Goal: Task Accomplishment & Management: Manage account settings

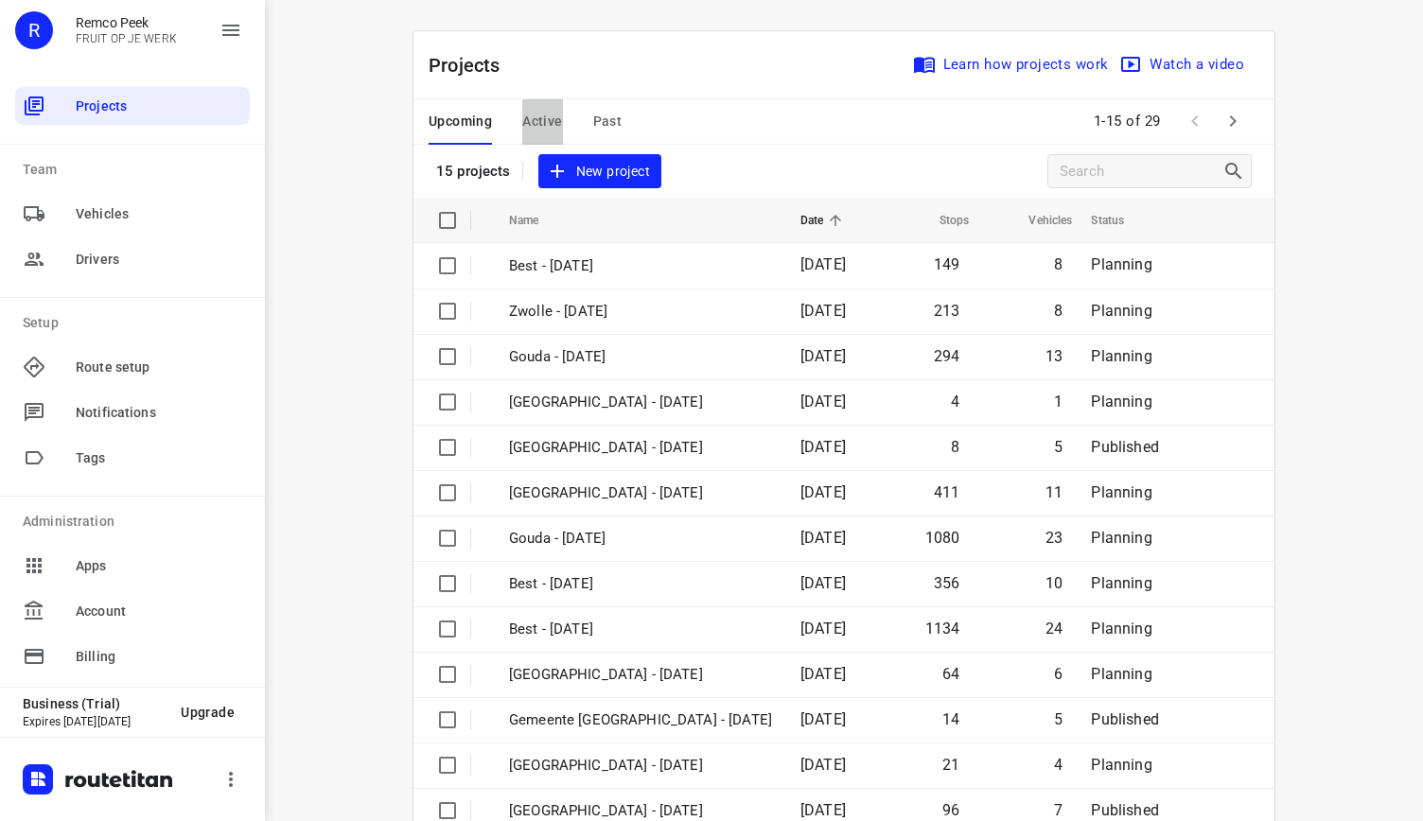
click at [535, 113] on span "Active" at bounding box center [542, 122] width 40 height 24
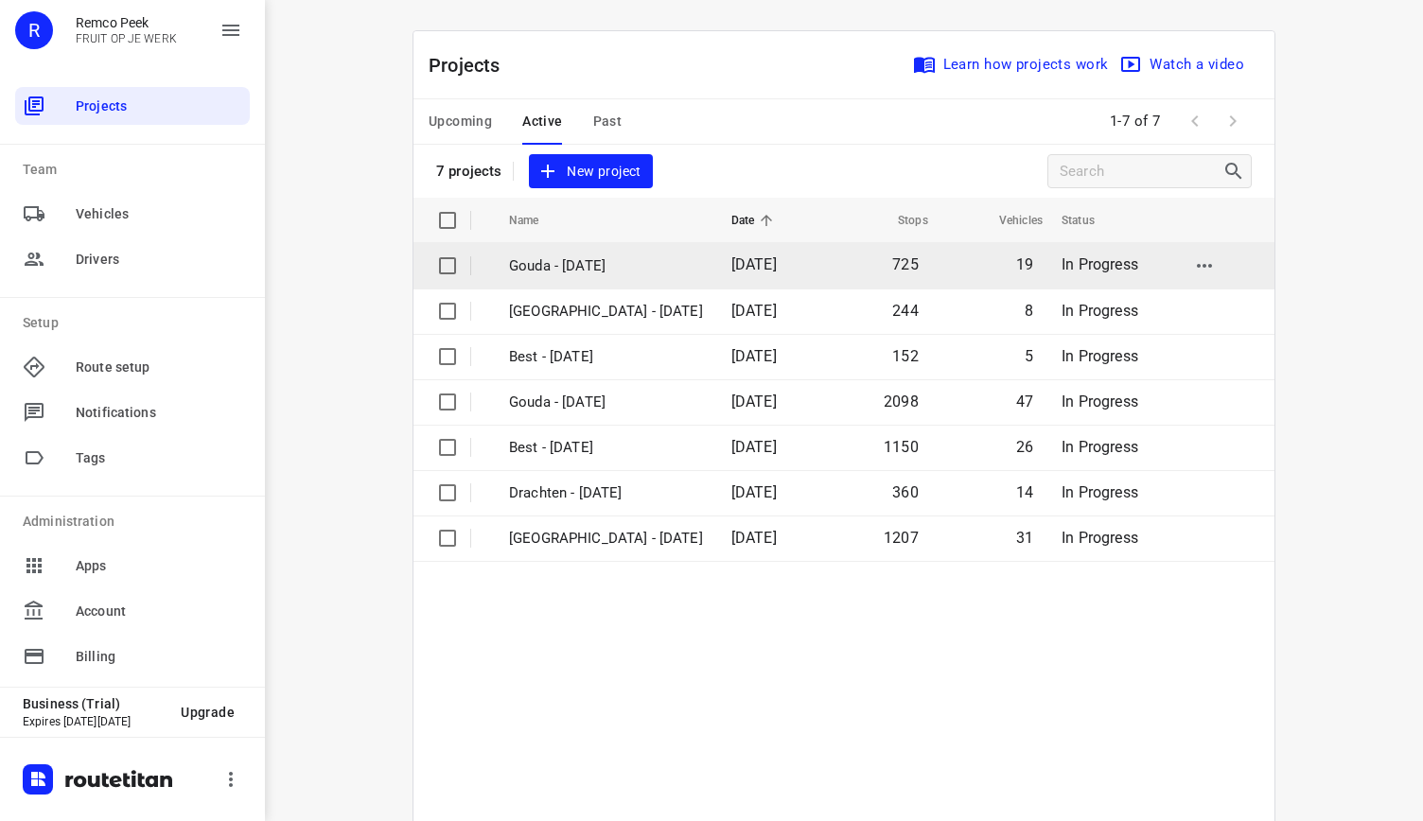
click at [586, 268] on p "Gouda - [DATE]" at bounding box center [606, 266] width 194 height 22
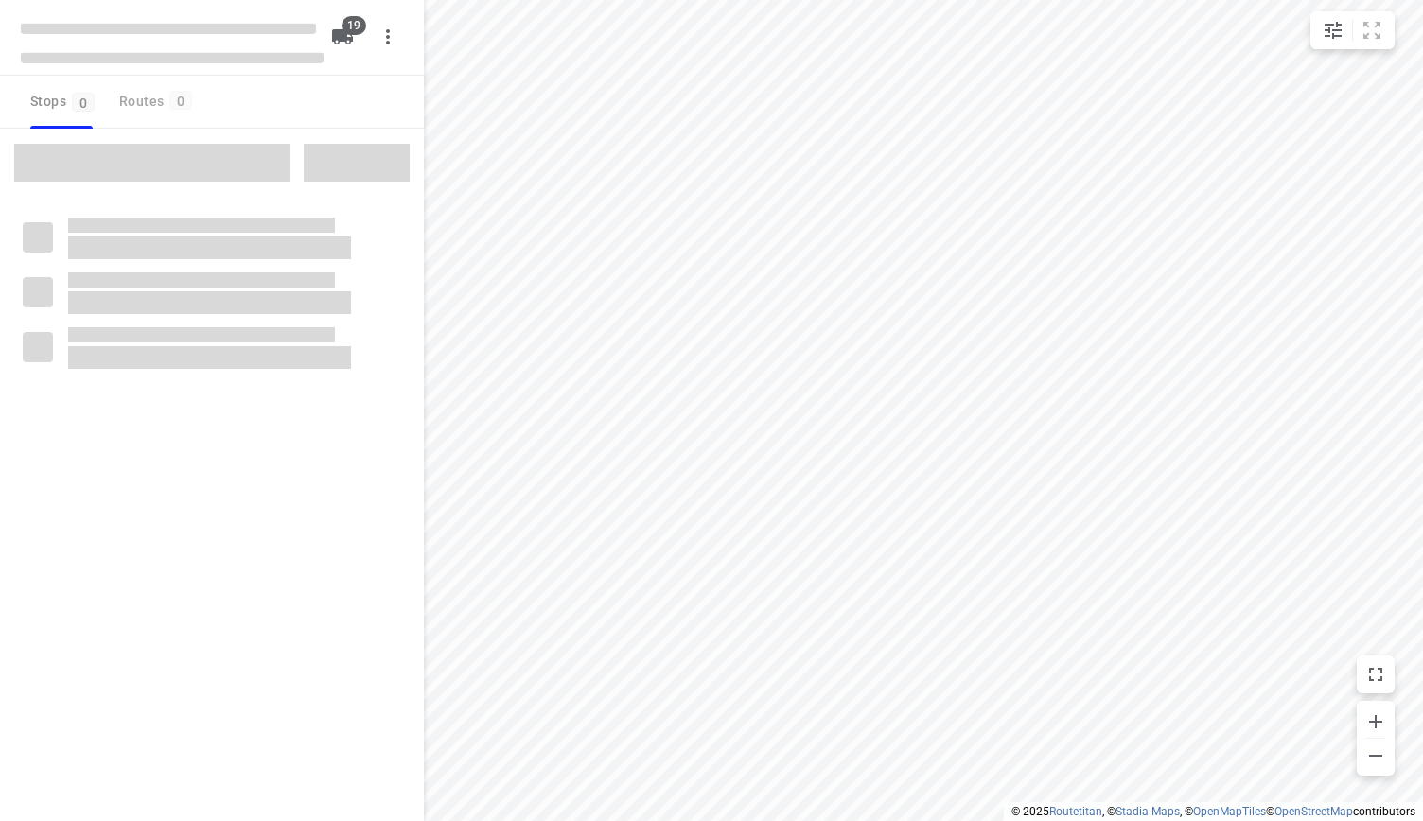
checkbox input "true"
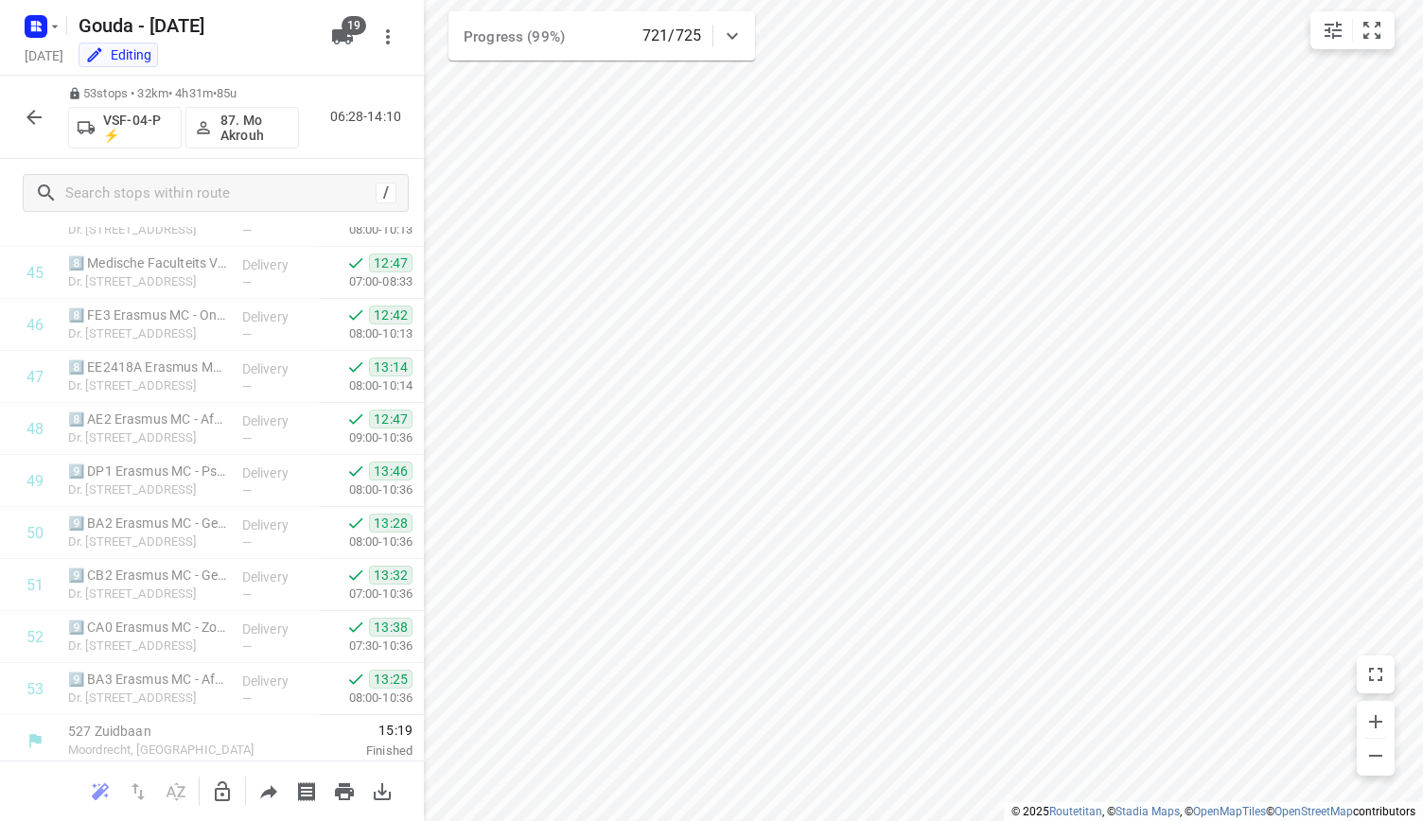
scroll to position [2371, 0]
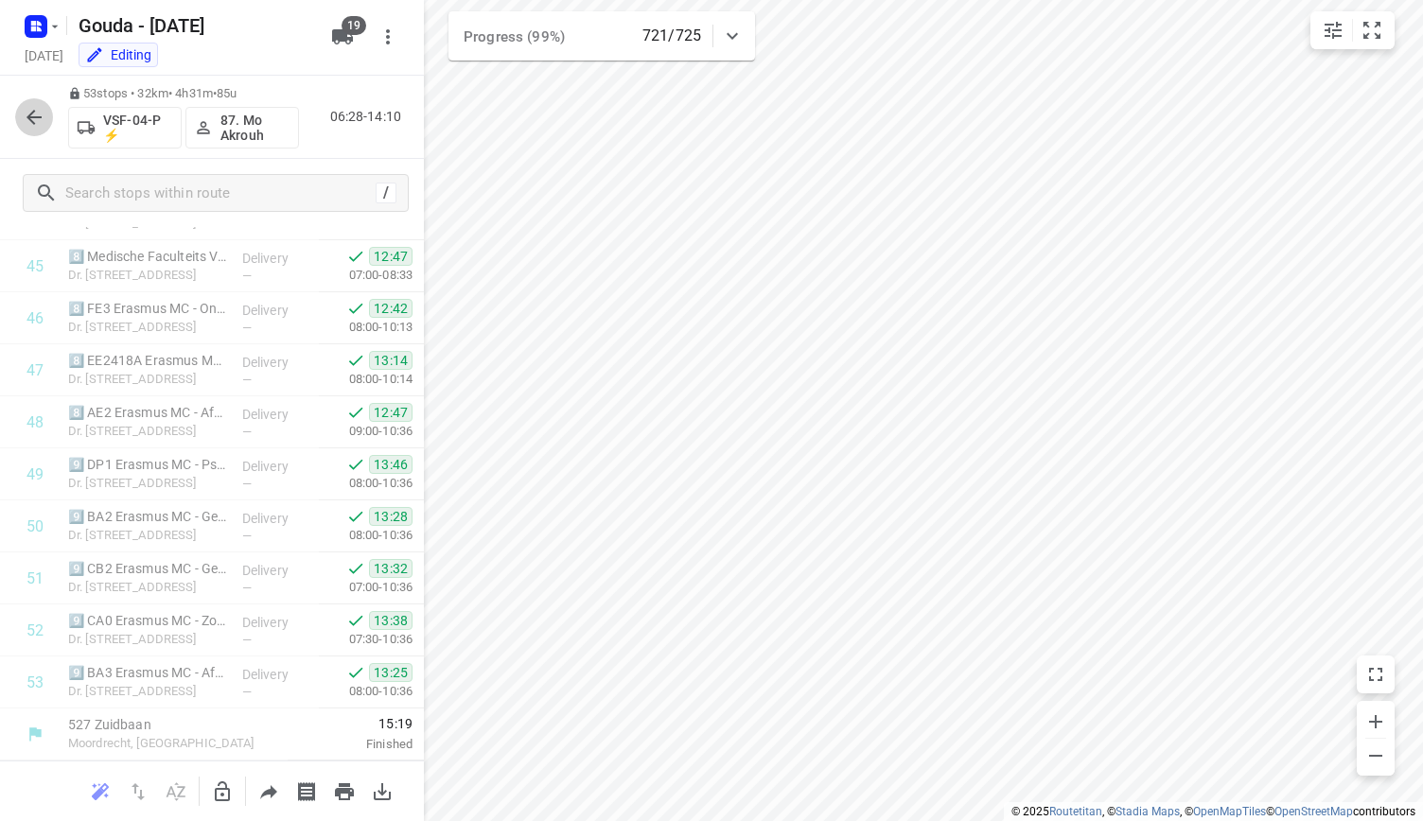
click at [32, 119] on icon "button" at bounding box center [34, 117] width 23 height 23
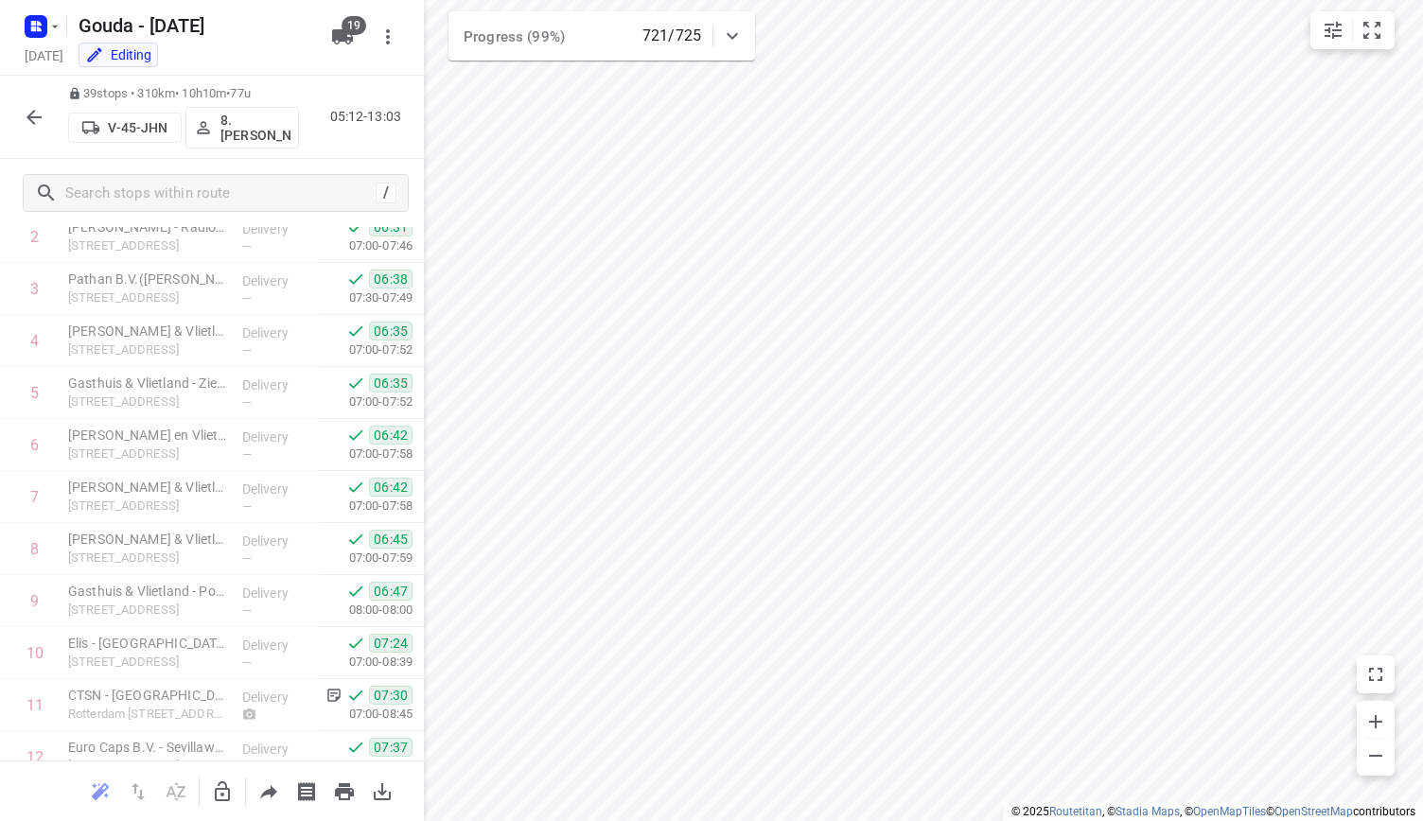
scroll to position [0, 0]
